Goal: Information Seeking & Learning: Compare options

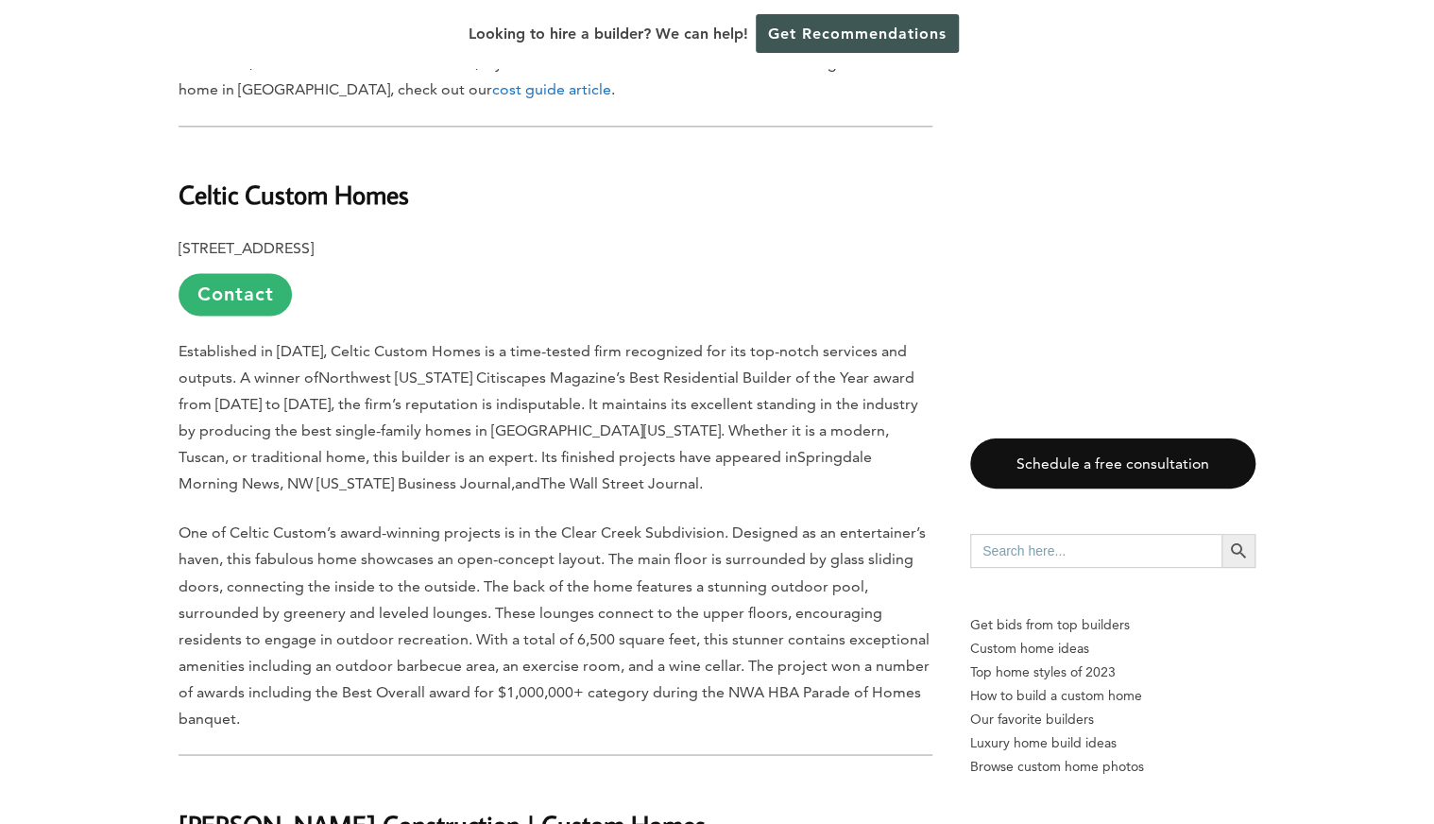
scroll to position [1205, 0]
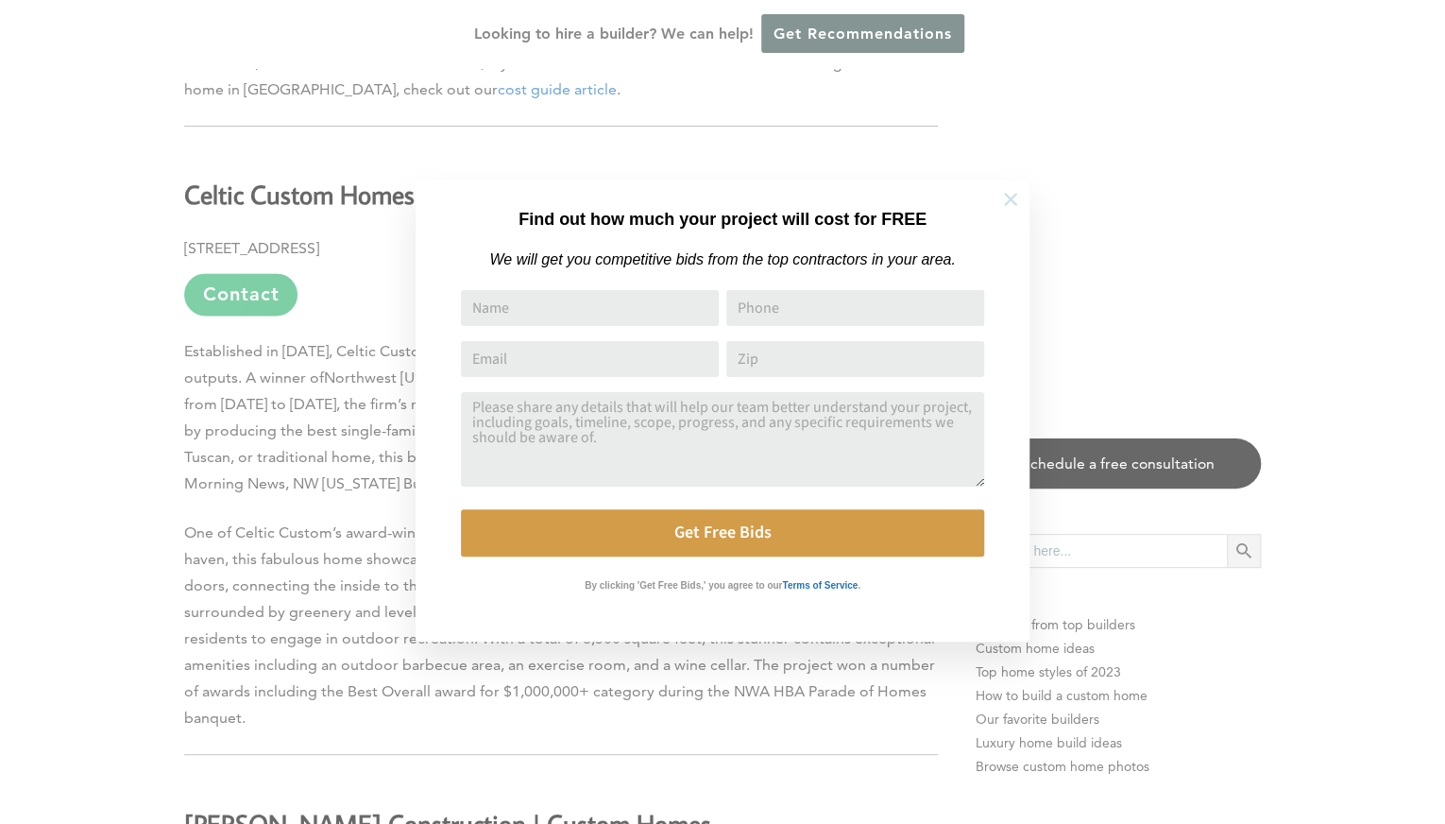
click at [1001, 204] on icon at bounding box center [1010, 199] width 21 height 21
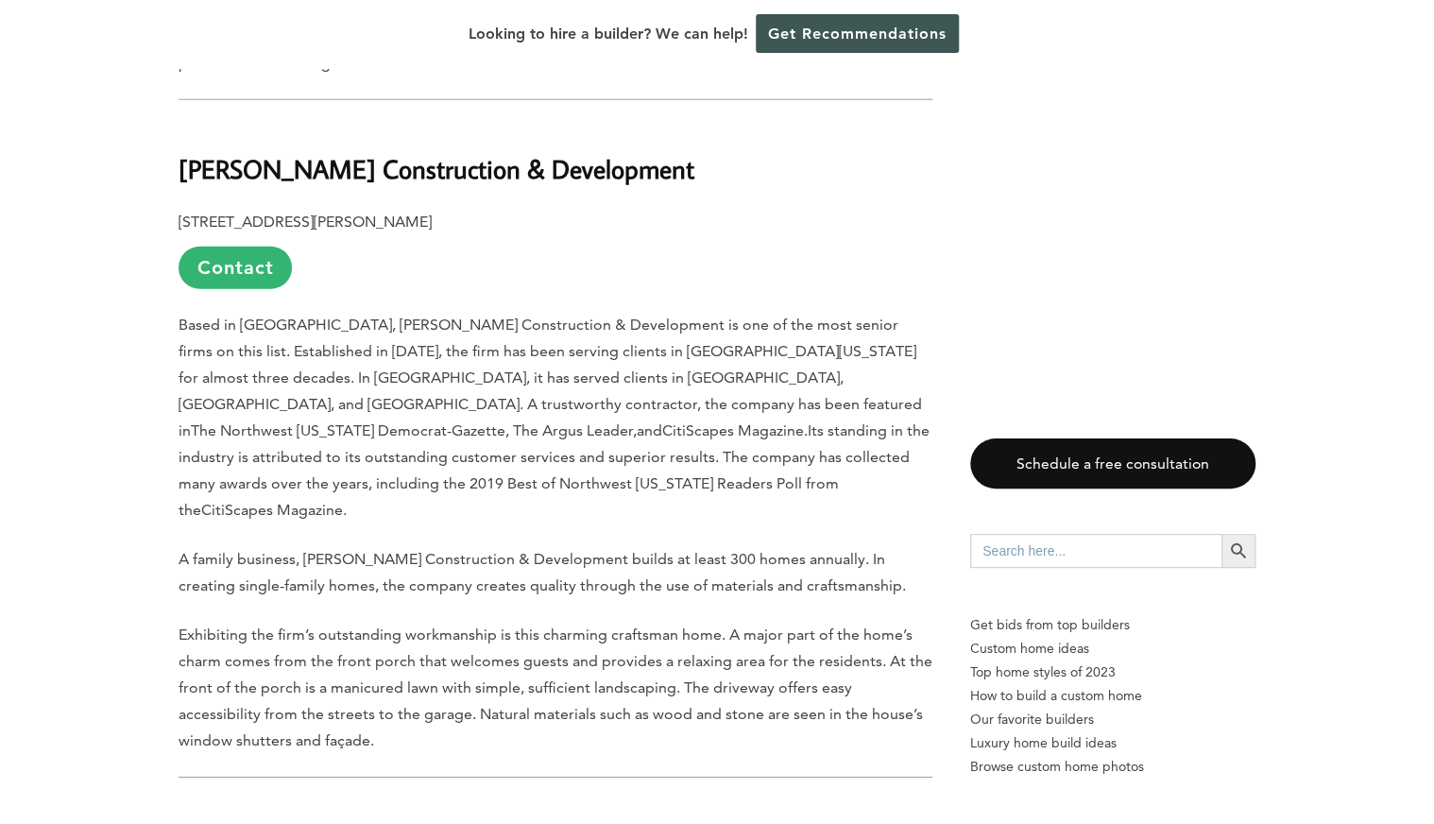
scroll to position [2509, 0]
click at [219, 247] on link "Contact" at bounding box center [234, 268] width 113 height 42
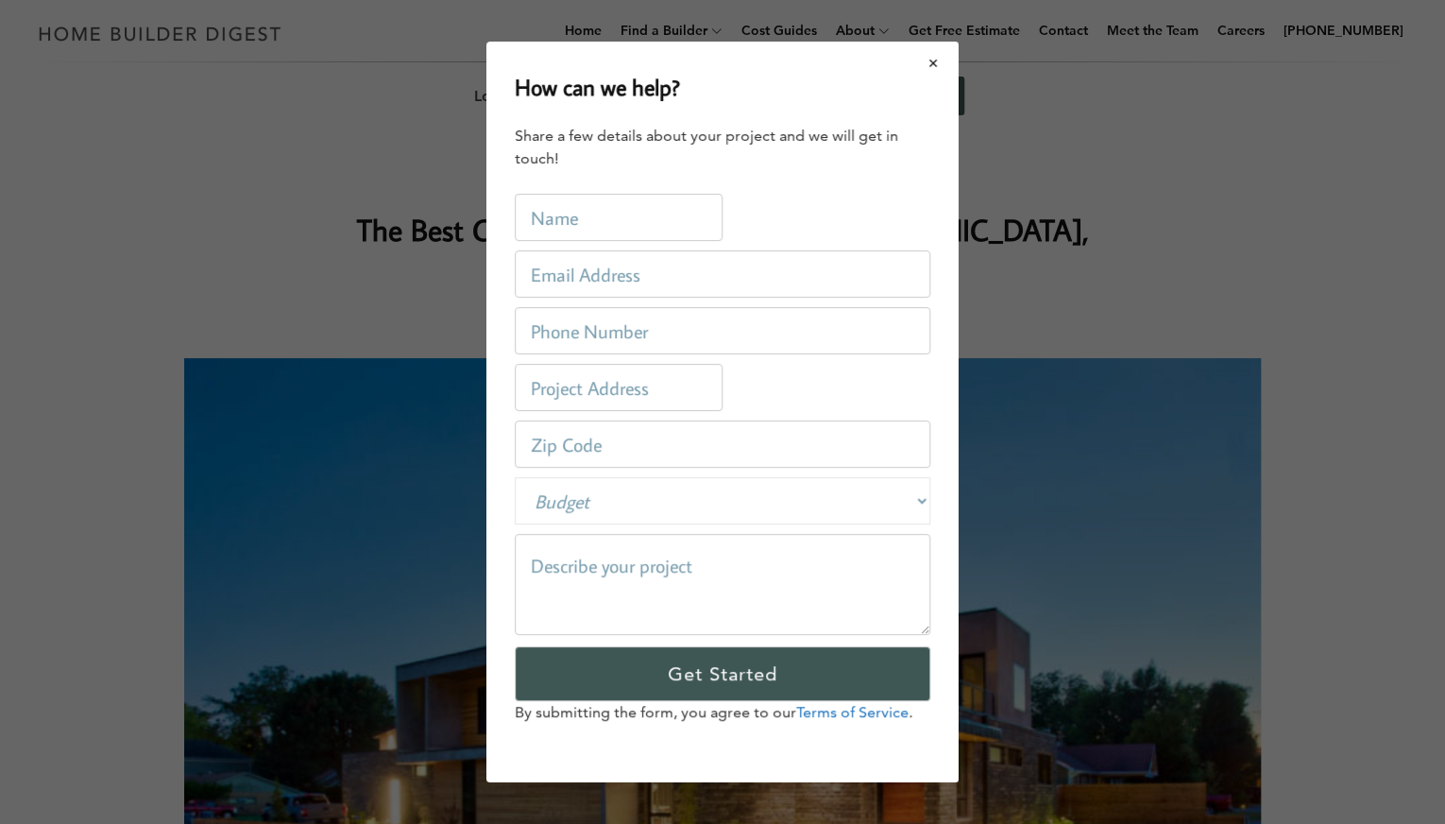
click at [941, 49] on button "Close modal" at bounding box center [934, 63] width 50 height 40
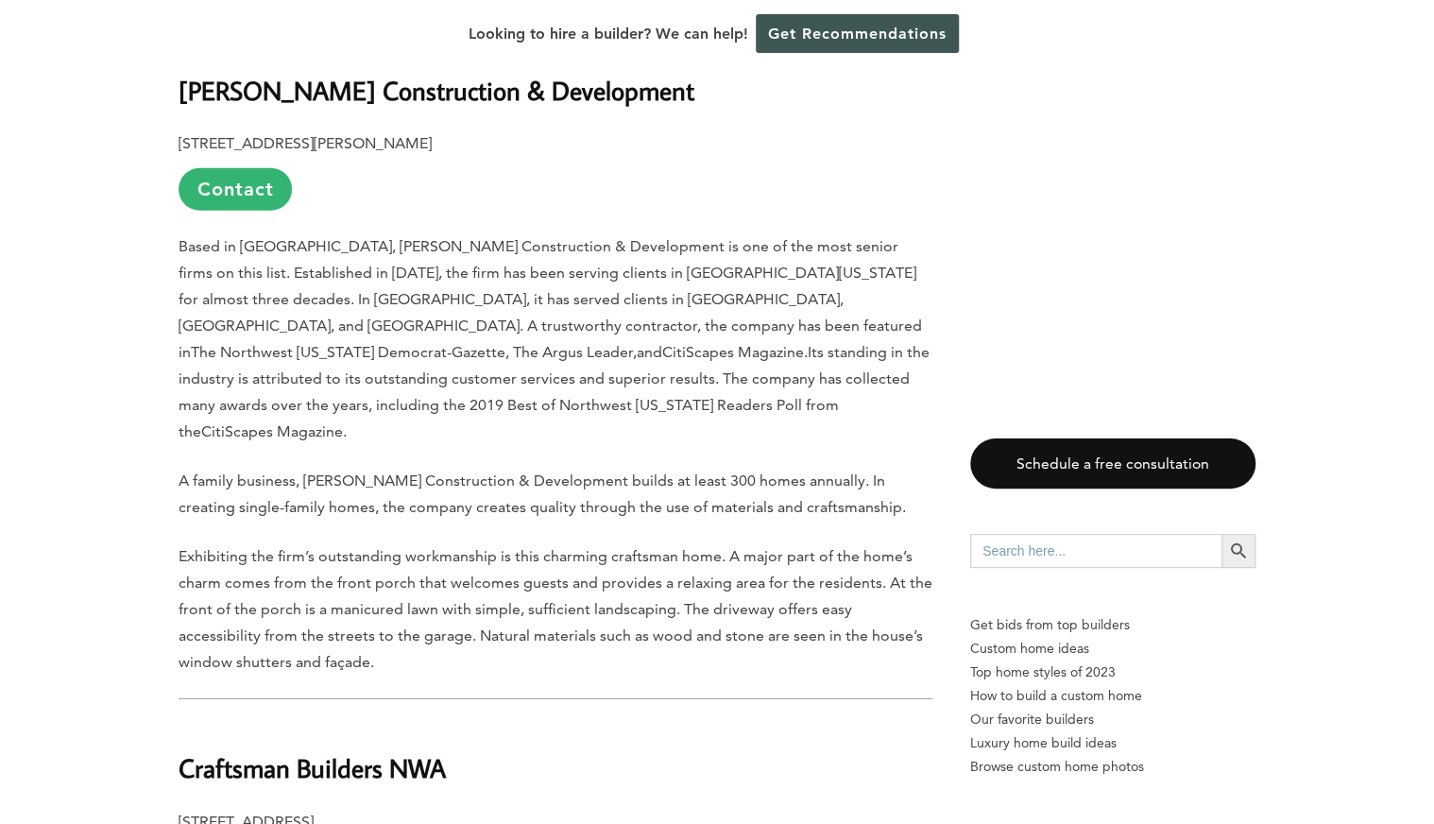
scroll to position [2404, 0]
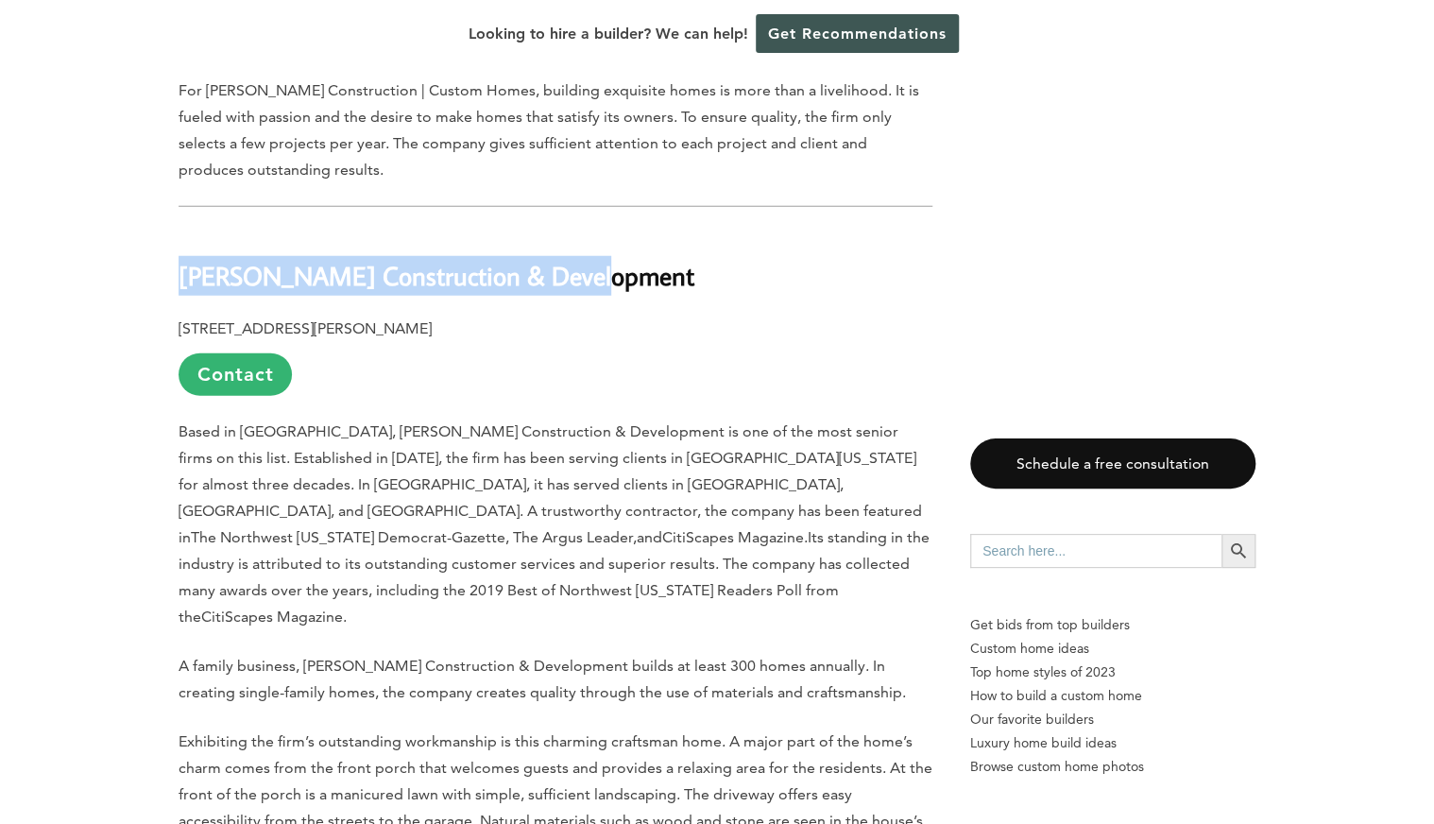
drag, startPoint x: 161, startPoint y: 223, endPoint x: 611, endPoint y: 234, distance: 449.7
copy b "[PERSON_NAME] Construction & Development"
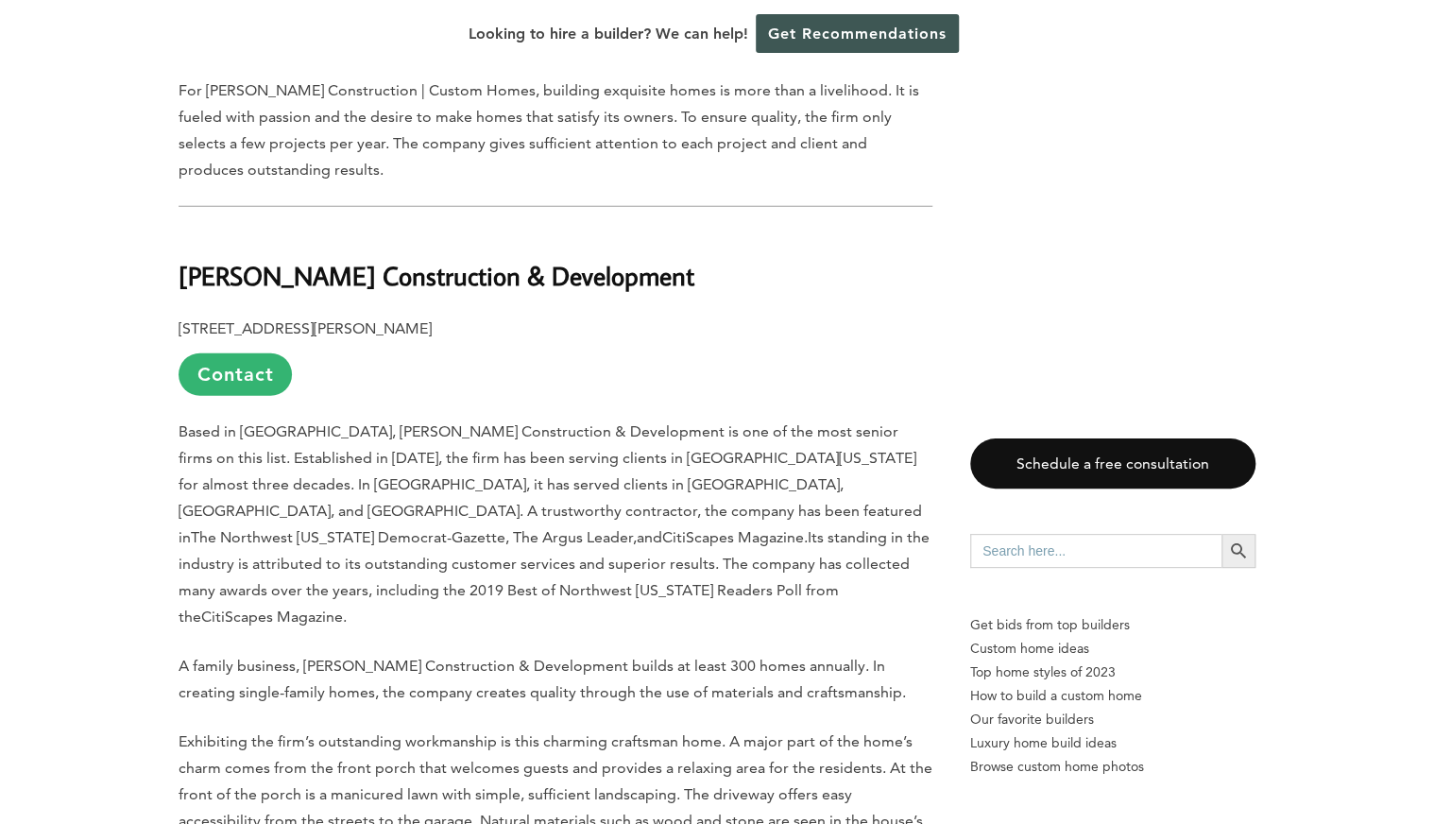
click at [540, 324] on p "[STREET_ADDRESS][PERSON_NAME] Contact" at bounding box center [555, 355] width 754 height 80
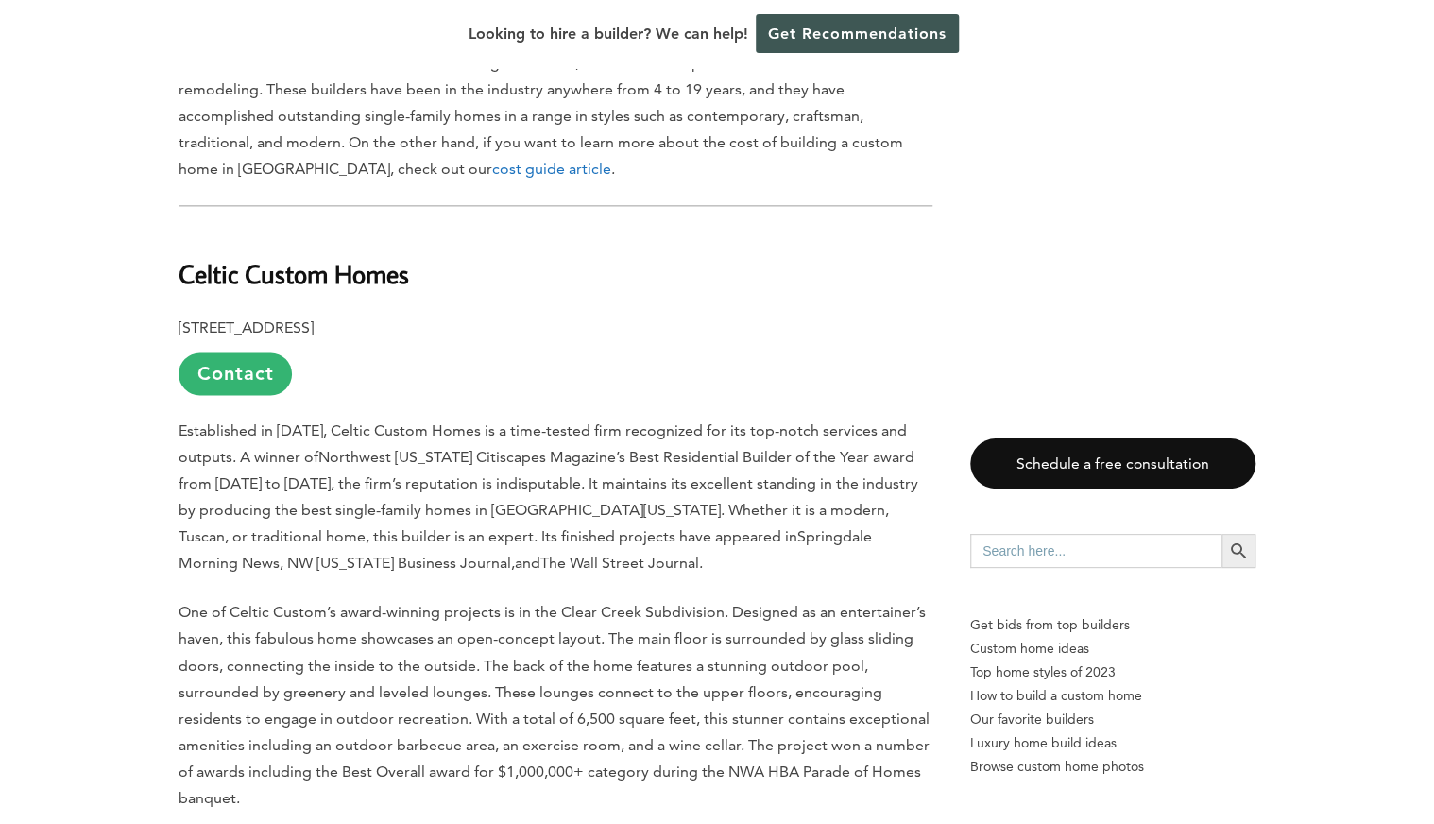
scroll to position [1123, 0]
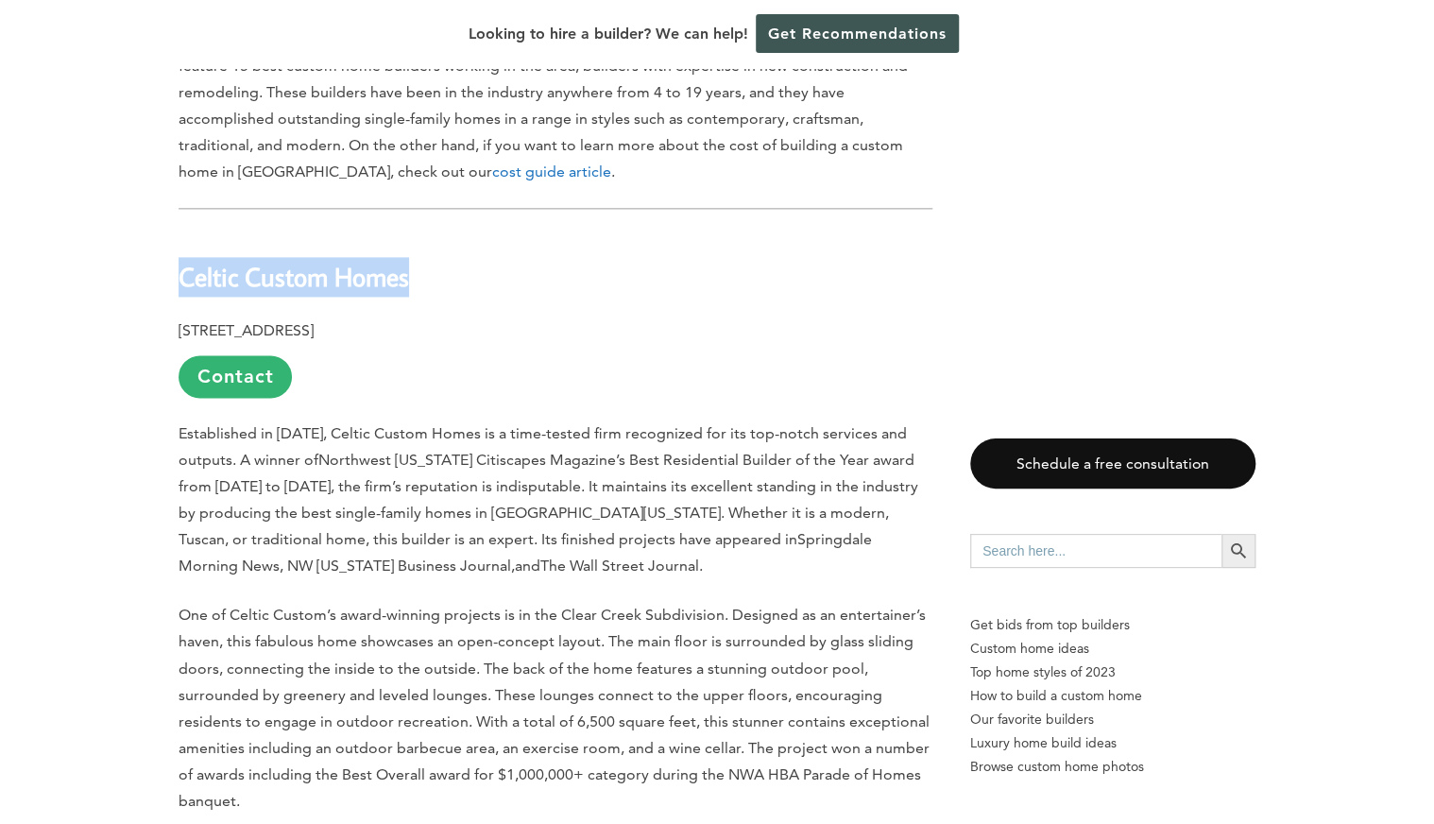
drag, startPoint x: 158, startPoint y: 229, endPoint x: 452, endPoint y: 230, distance: 294.7
copy b "Celtic Custom Homes"
click at [606, 231] on h2 "Celtic Custom Homes" at bounding box center [555, 263] width 754 height 65
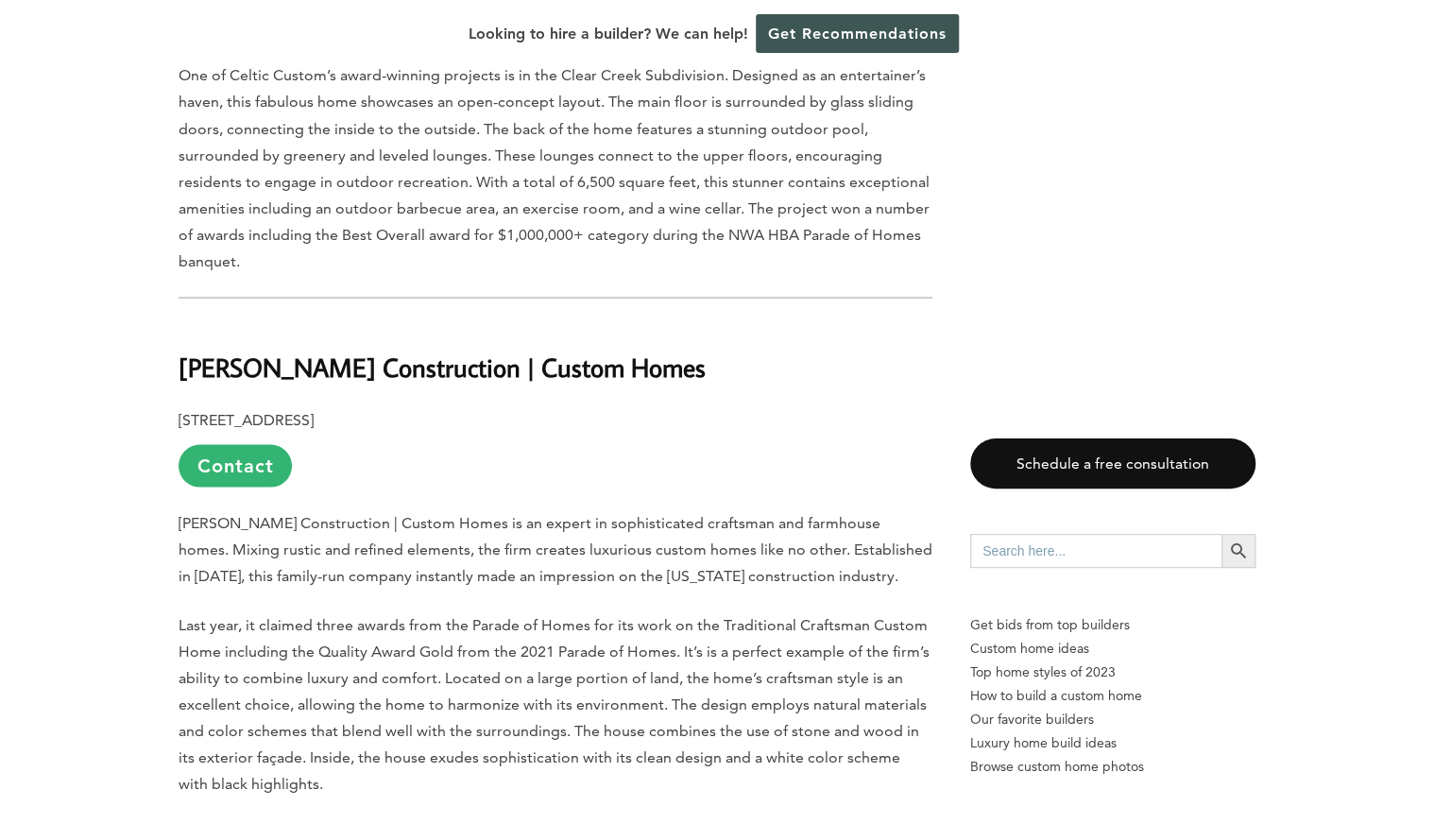
scroll to position [1696, 0]
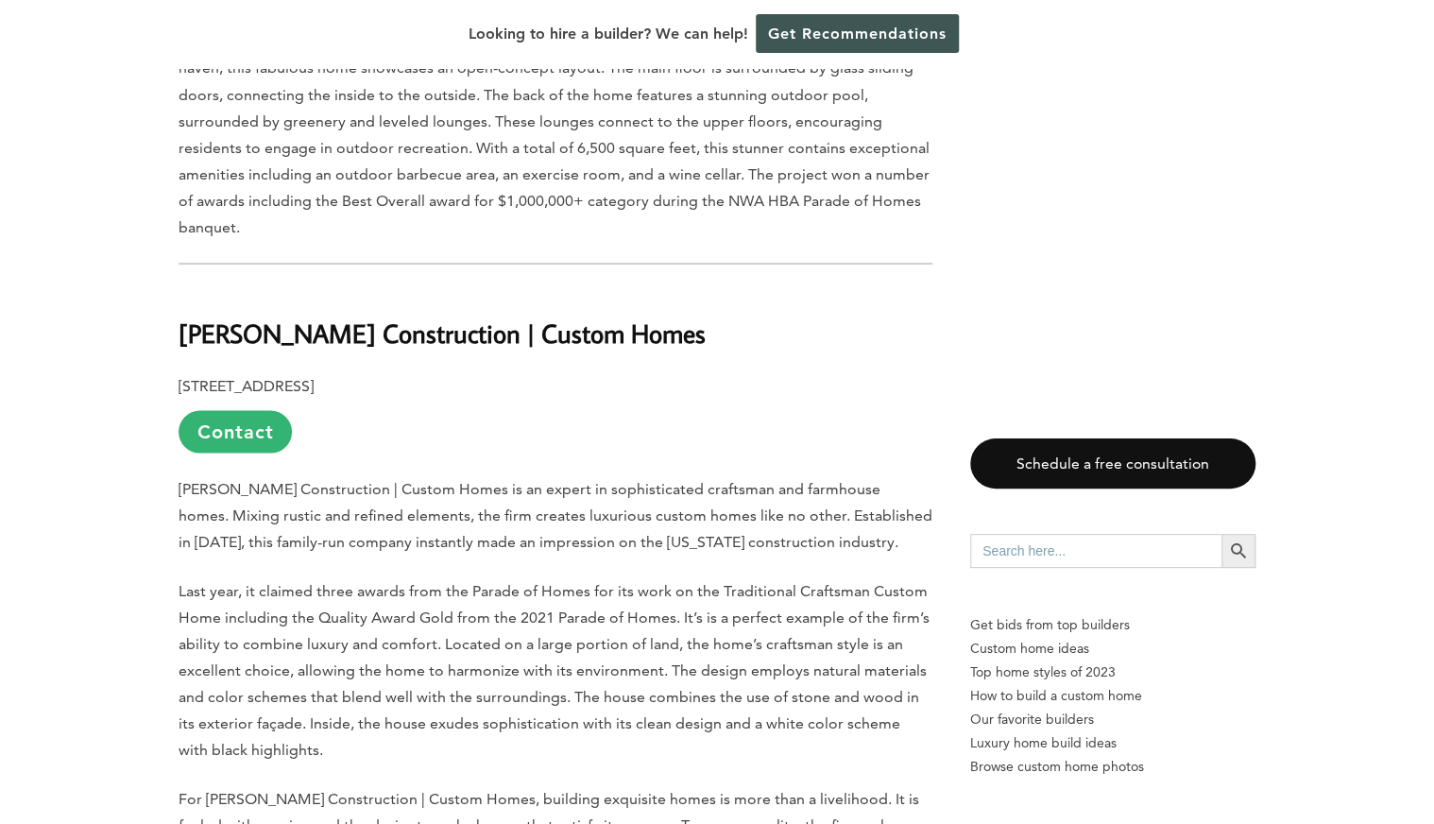
drag, startPoint x: 149, startPoint y: 282, endPoint x: 725, endPoint y: 287, distance: 576.1
copy b "[PERSON_NAME] Construction | Custom Homes"
click at [730, 475] on p "[PERSON_NAME] Construction | Custom Homes is an expert in sophisticated craftsm…" at bounding box center [555, 514] width 754 height 79
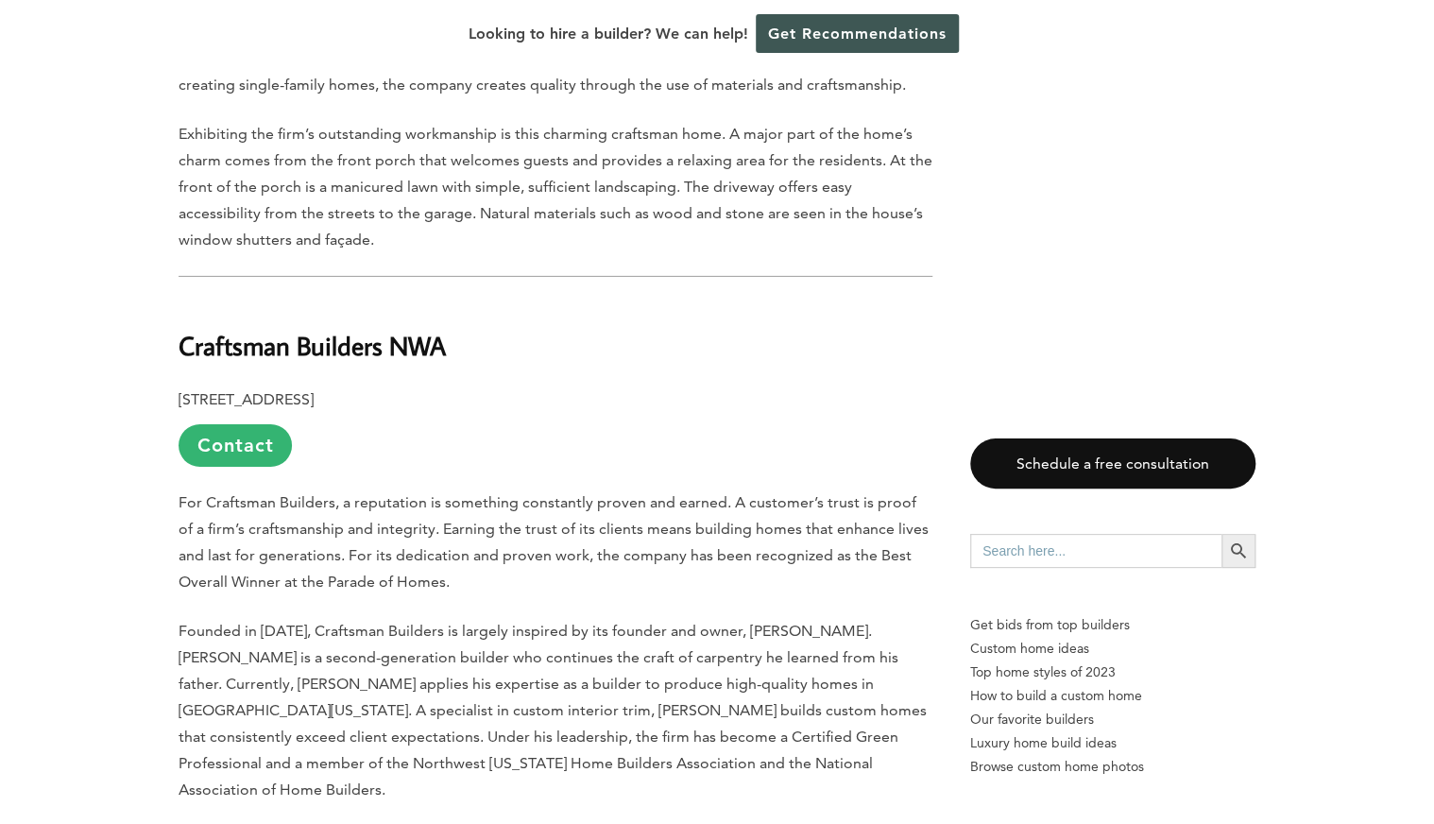
scroll to position [3010, 0]
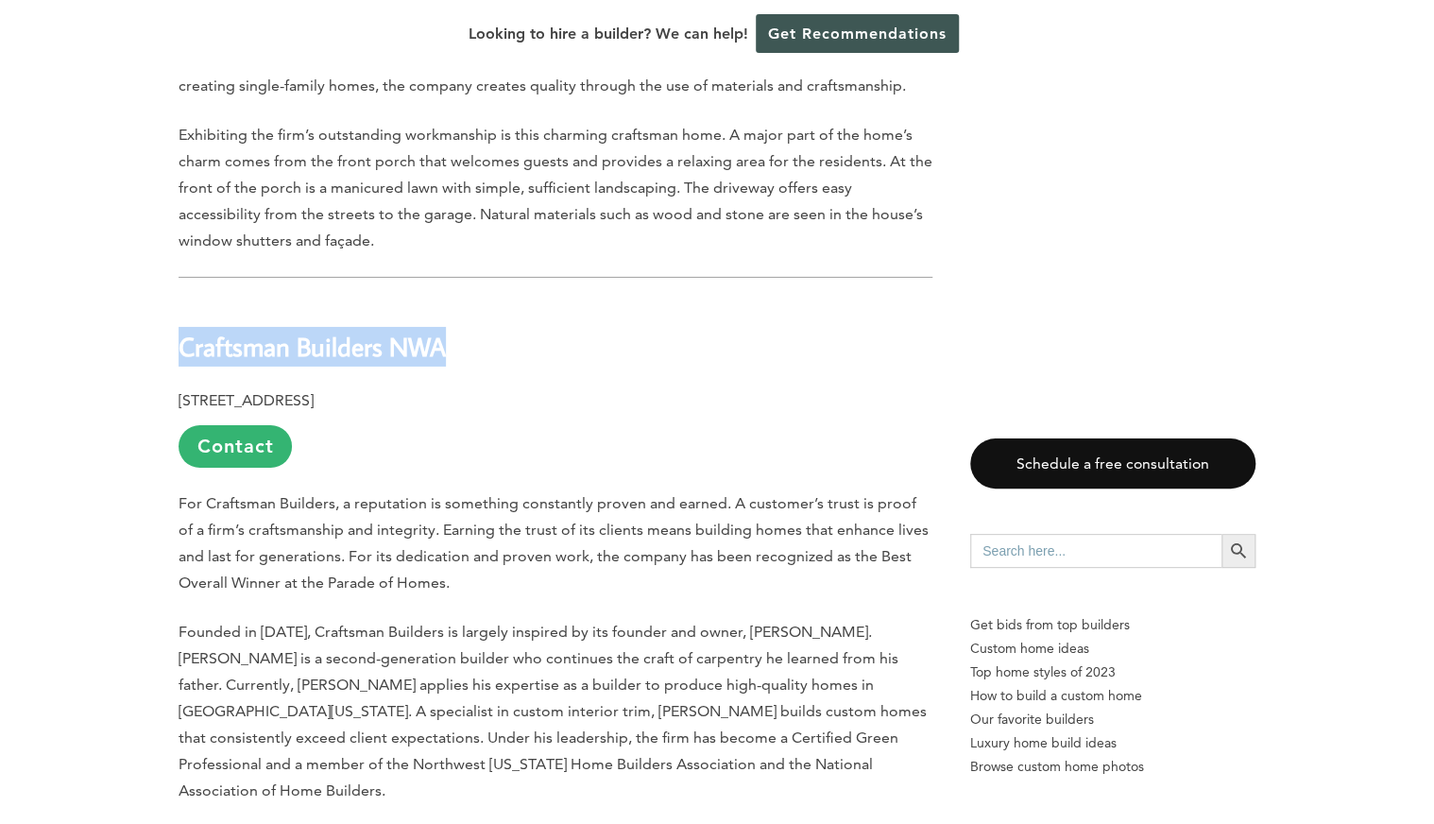
drag, startPoint x: 443, startPoint y: 264, endPoint x: 164, endPoint y: 283, distance: 279.2
copy b "Craftsman Builders NWA"
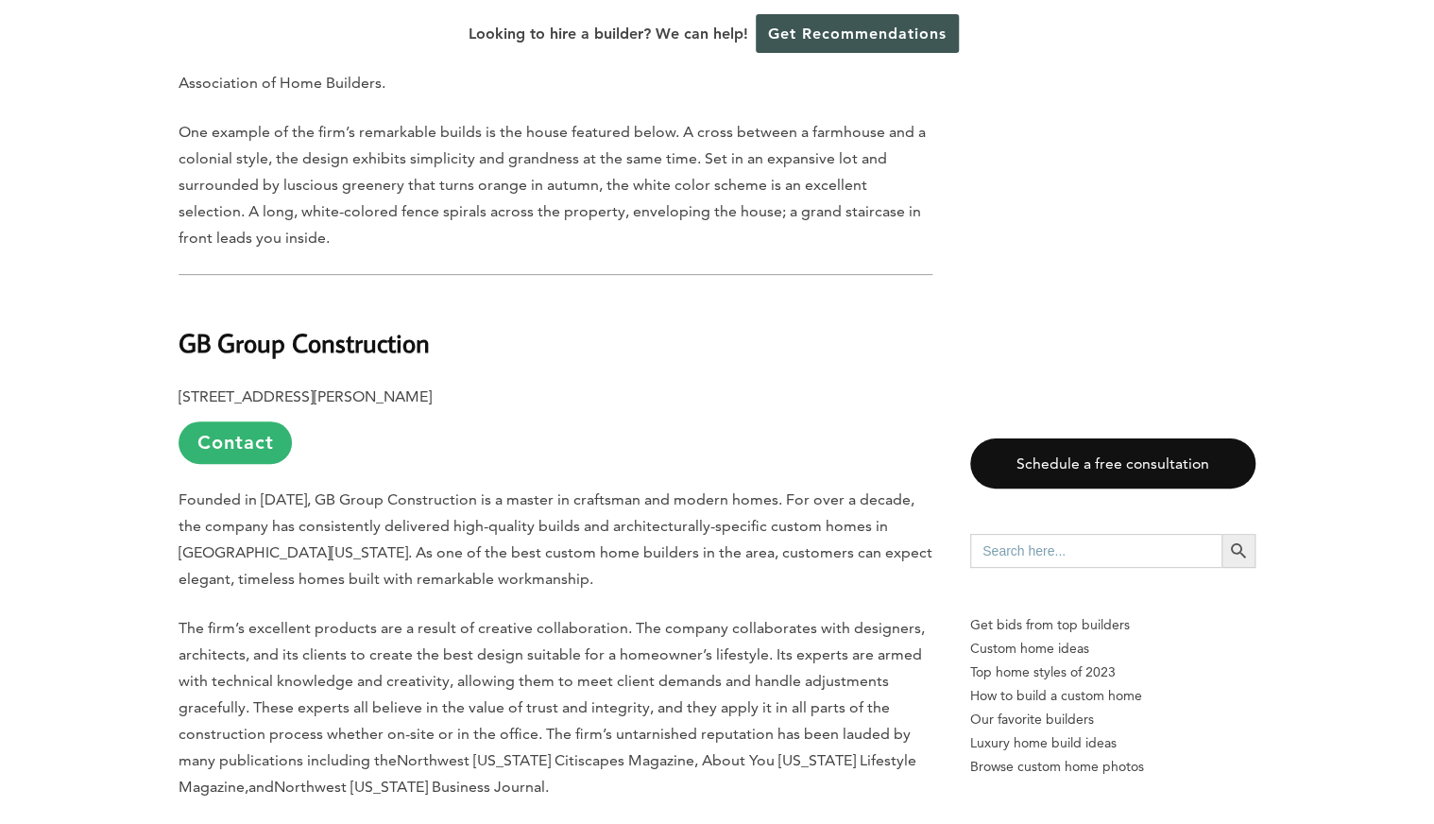
scroll to position [3706, 0]
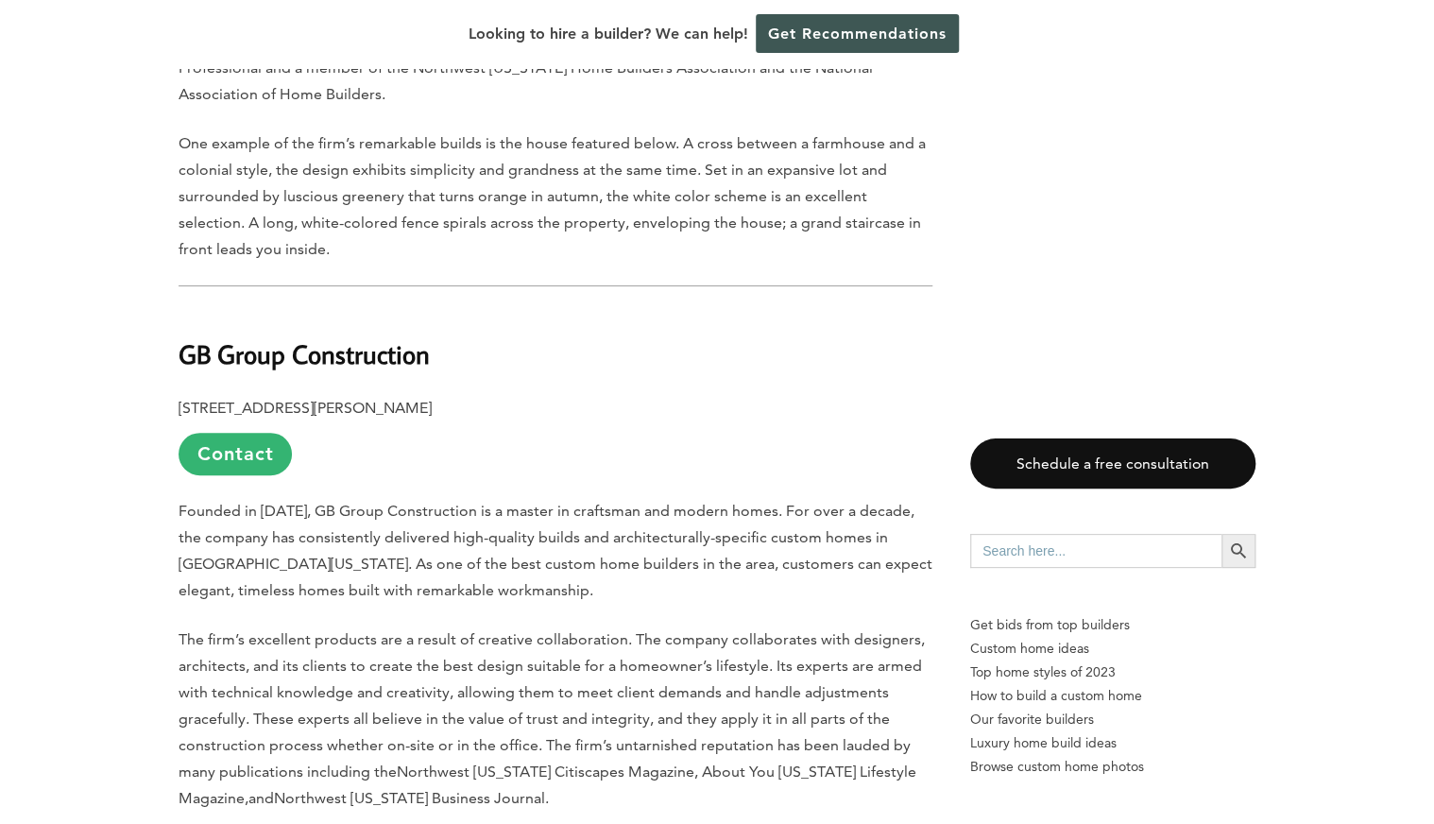
click at [438, 309] on h2 "GB Group Construction" at bounding box center [555, 341] width 754 height 65
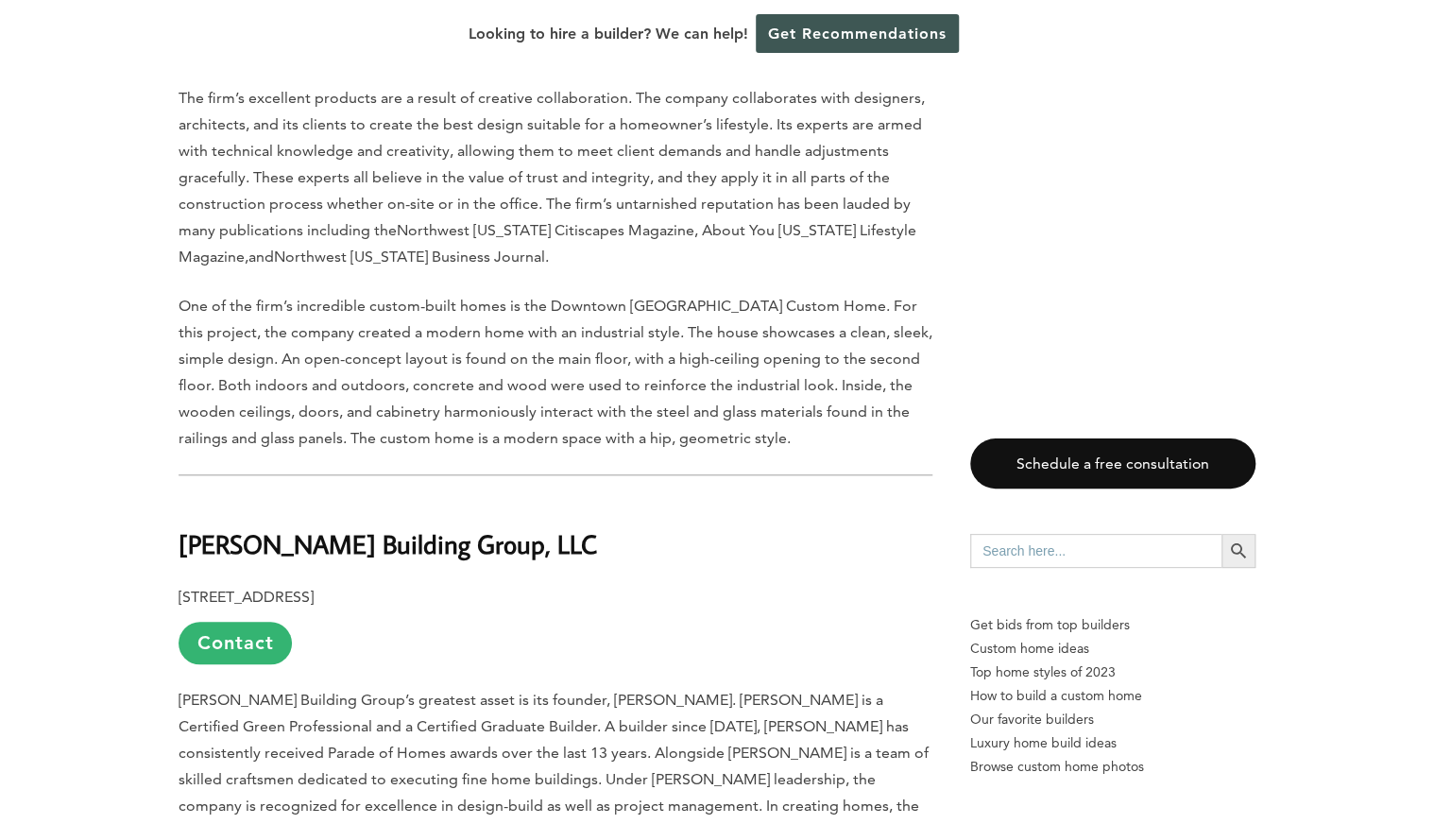
scroll to position [4397, 0]
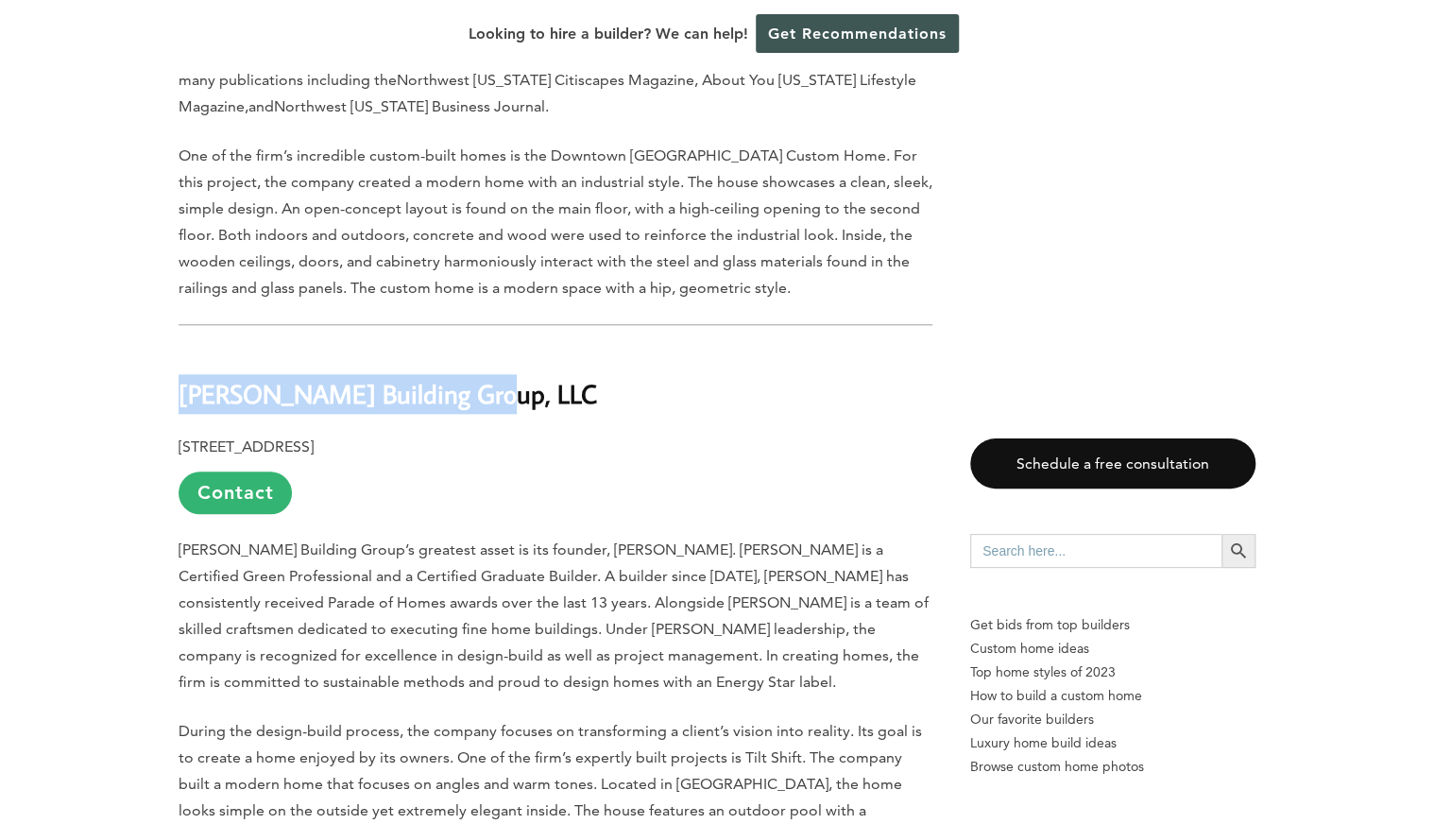
drag, startPoint x: 504, startPoint y: 282, endPoint x: 162, endPoint y: 270, distance: 342.1
copy b "[PERSON_NAME] Building Group, LLC"
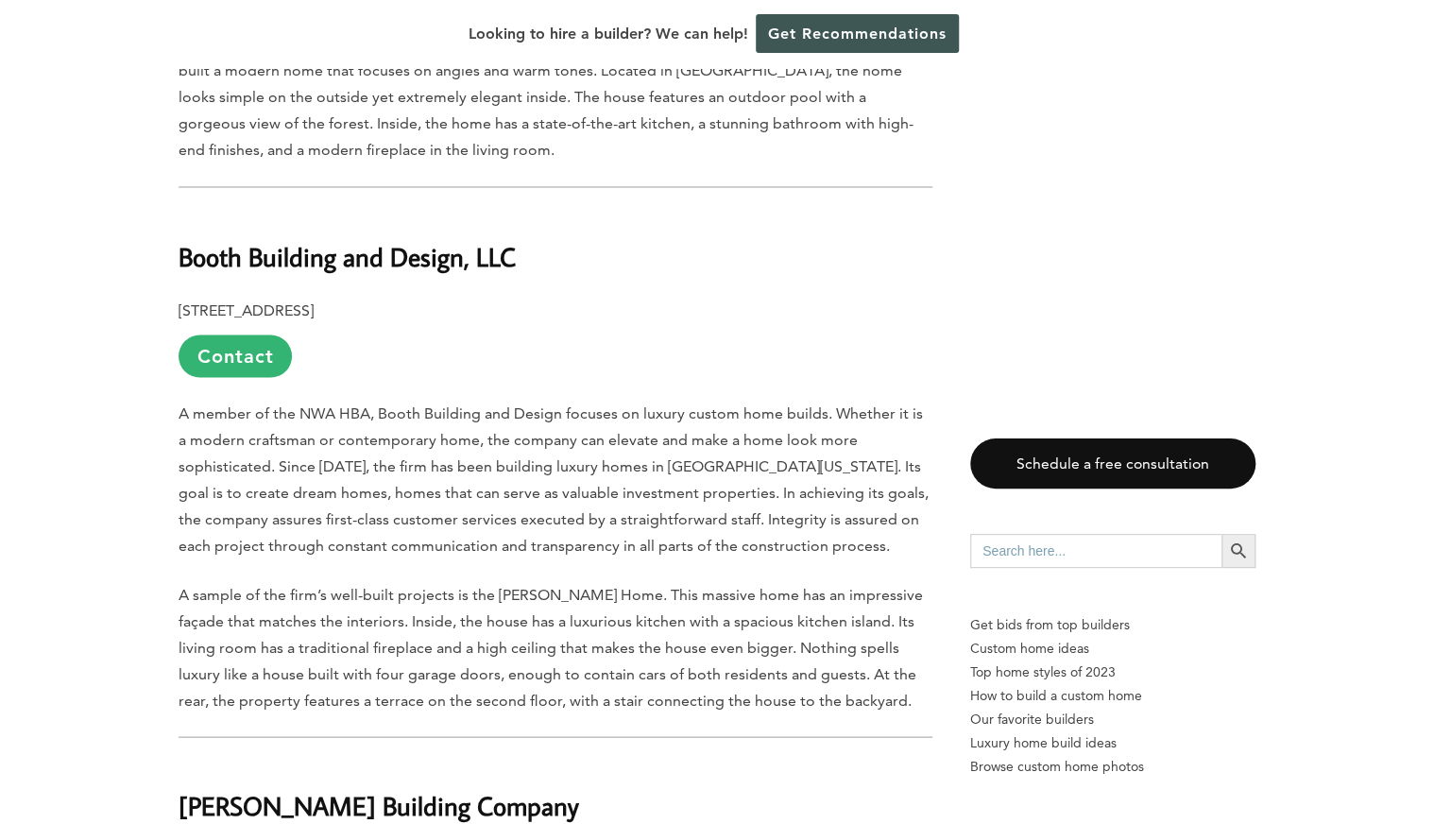
scroll to position [5148, 0]
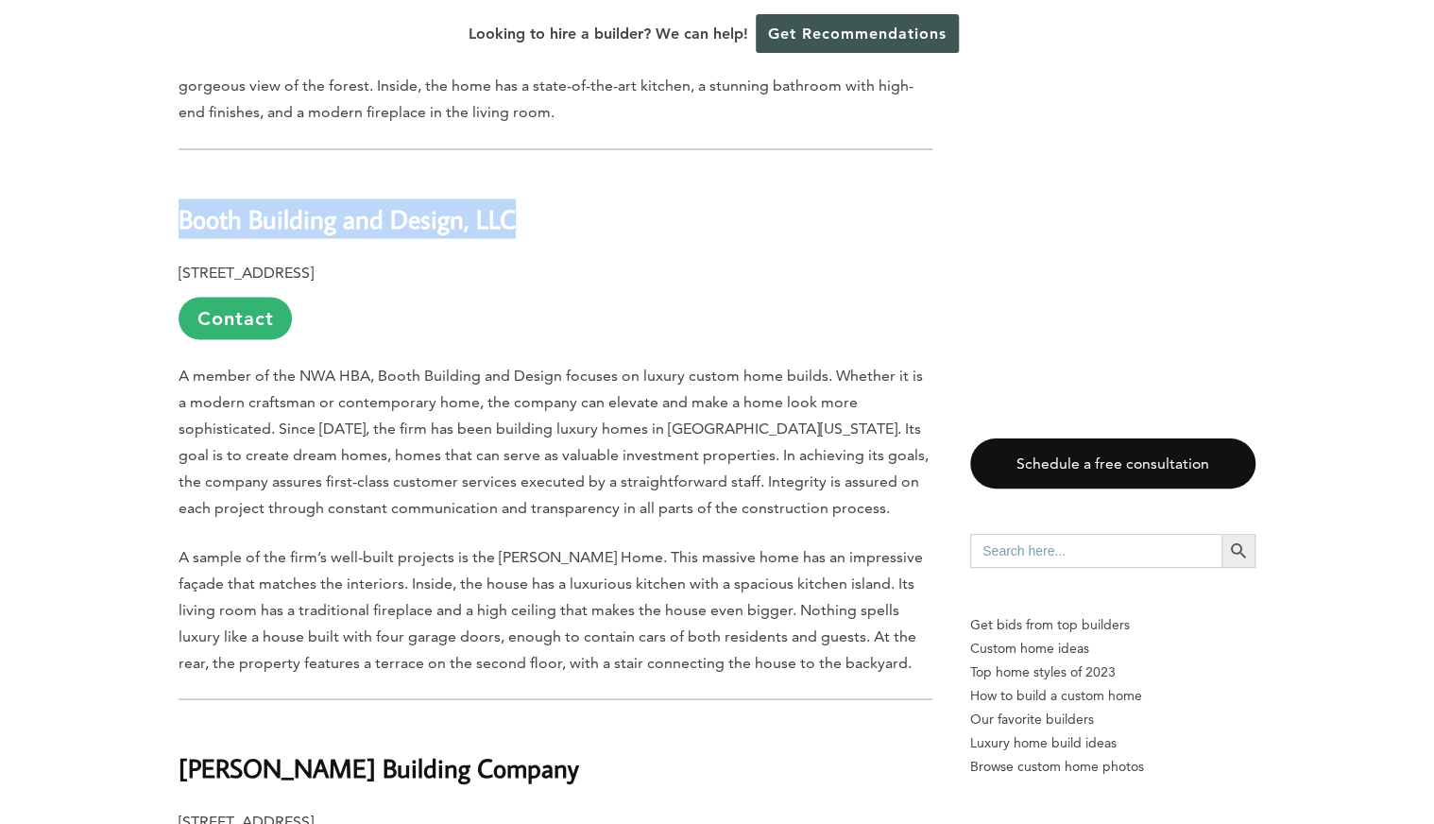
drag, startPoint x: 529, startPoint y: 121, endPoint x: 159, endPoint y: 126, distance: 370.2
copy b "Booth Building and Design, LLC"
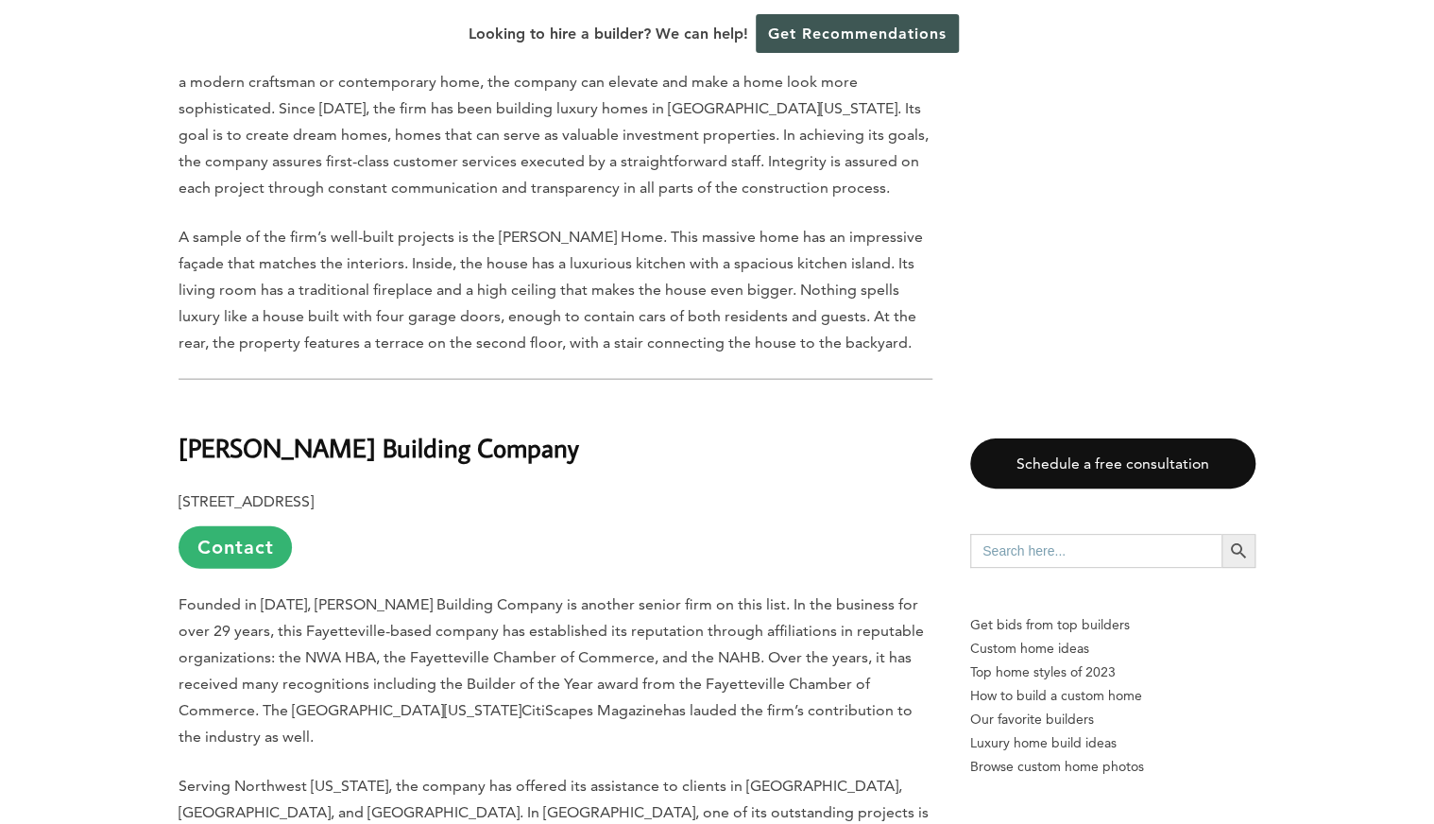
scroll to position [5477, 0]
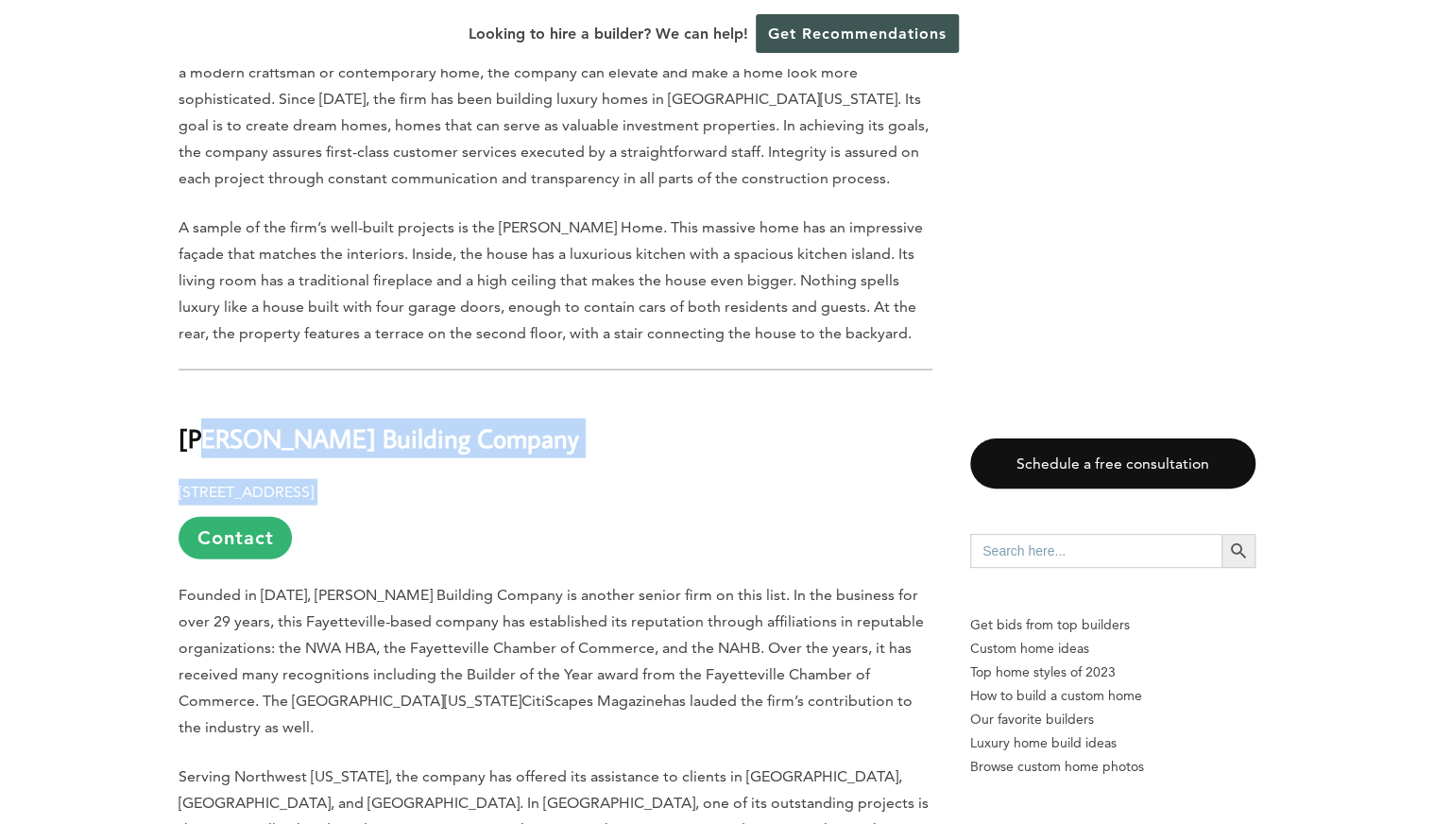
drag, startPoint x: 637, startPoint y: 363, endPoint x: 205, endPoint y: 302, distance: 435.8
click at [205, 302] on div "Last updated on [DATE] 03:38 pm [GEOGRAPHIC_DATA]’s real estate market is boomi…" at bounding box center [555, 743] width 754 height 10478
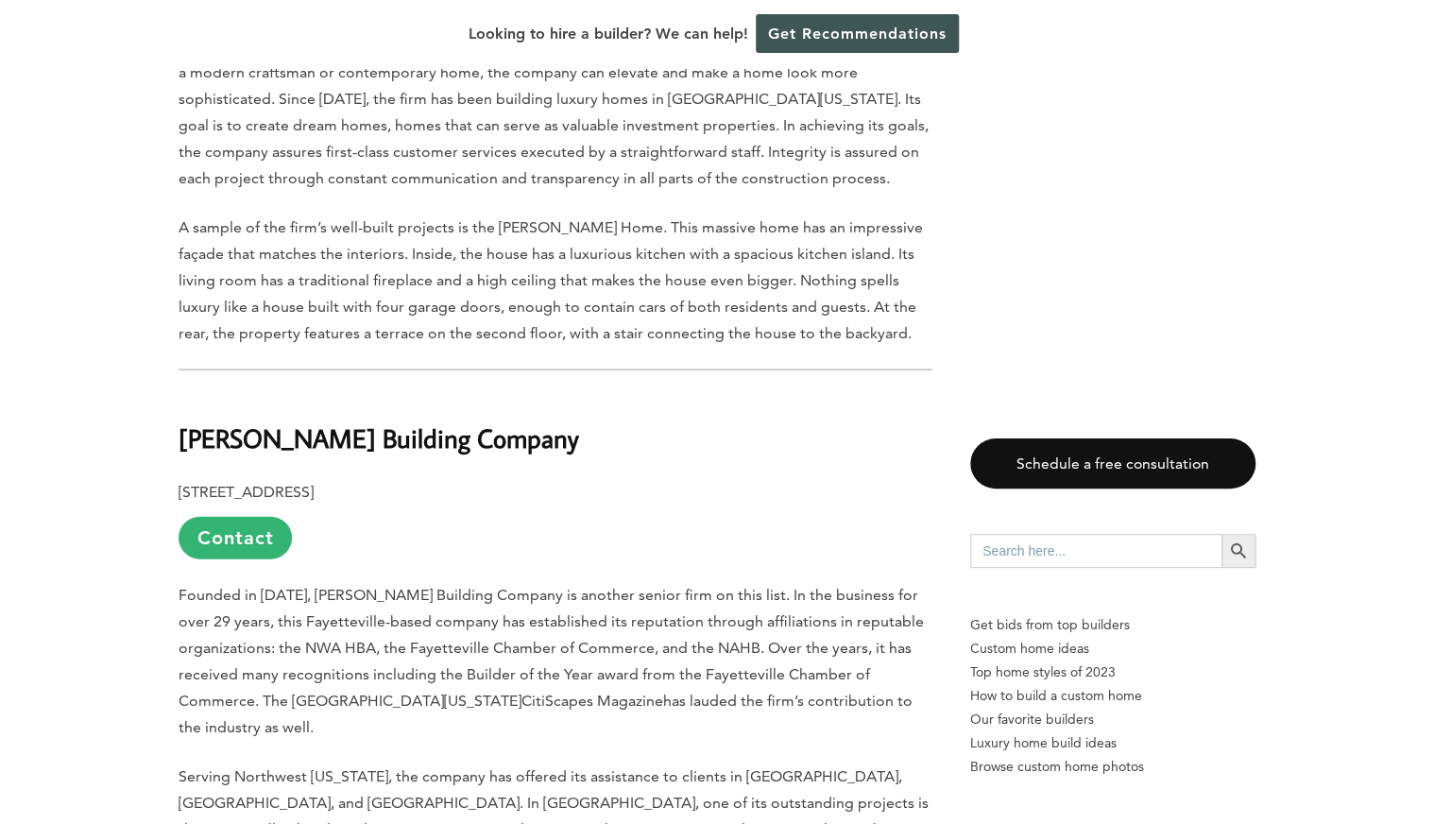
drag, startPoint x: 205, startPoint y: 302, endPoint x: 142, endPoint y: 318, distance: 65.3
click at [142, 318] on div "Last updated on [DATE] 03:38 pm [GEOGRAPHIC_DATA]’s real estate market is boomi…" at bounding box center [717, 823] width 1434 height 10700
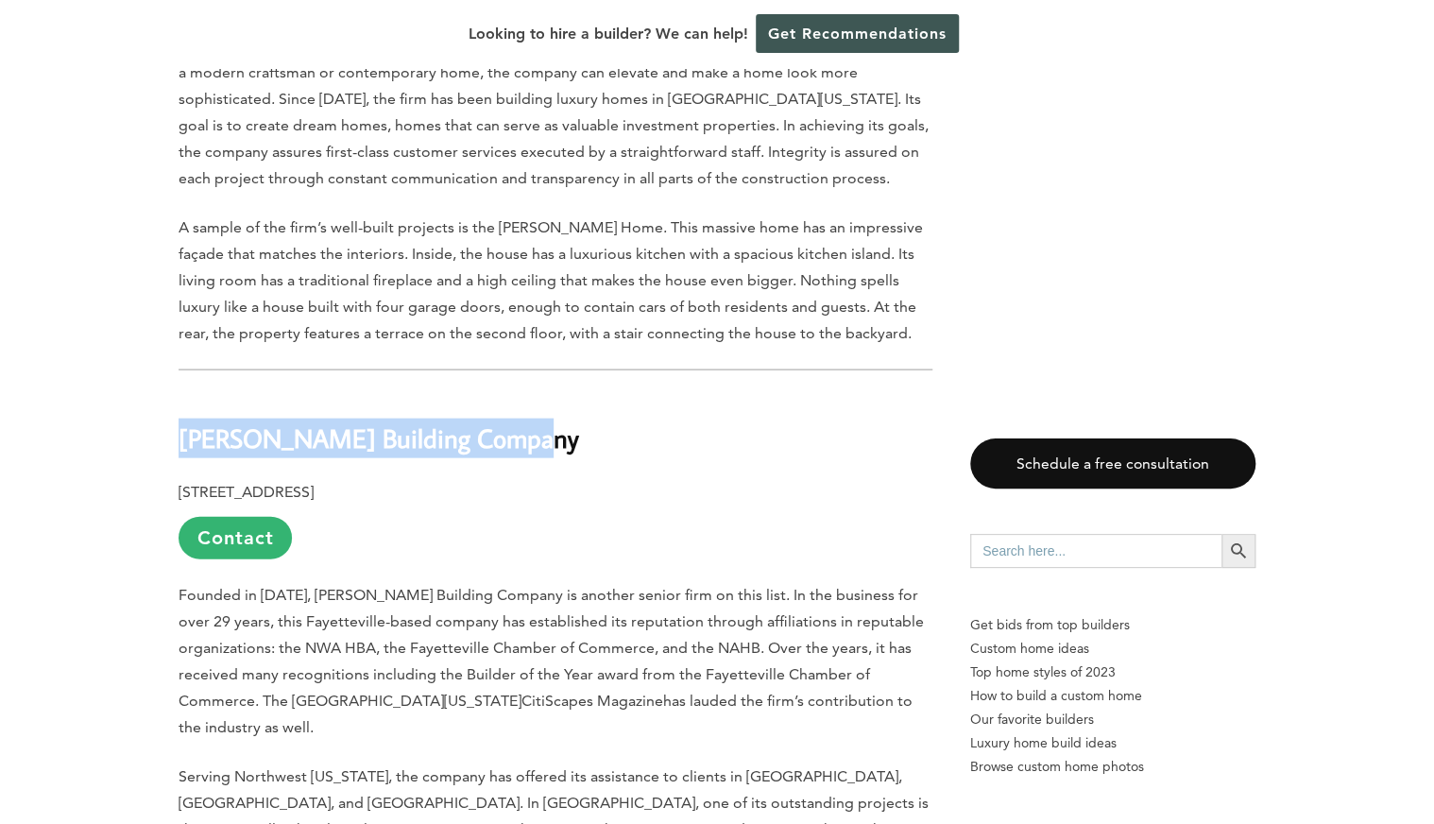
drag, startPoint x: 142, startPoint y: 318, endPoint x: 544, endPoint y: 295, distance: 403.0
click at [544, 295] on div "Last updated on [DATE] 03:38 pm [GEOGRAPHIC_DATA]’s real estate market is boomi…" at bounding box center [717, 823] width 1434 height 10700
copy b "[PERSON_NAME] Building Company"
